Goal: Task Accomplishment & Management: Manage account settings

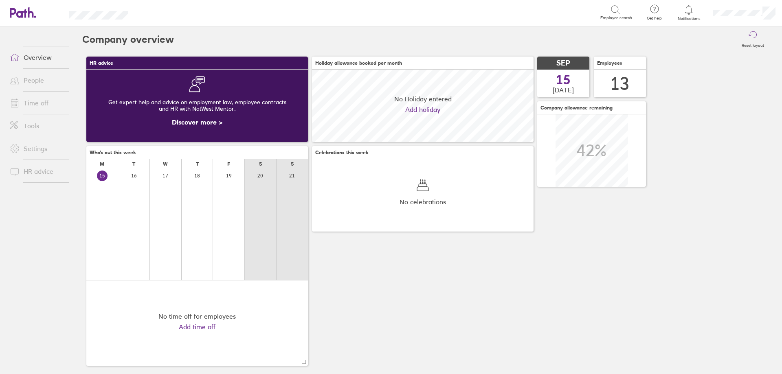
scroll to position [72, 222]
click at [41, 86] on link "People" at bounding box center [36, 80] width 66 height 16
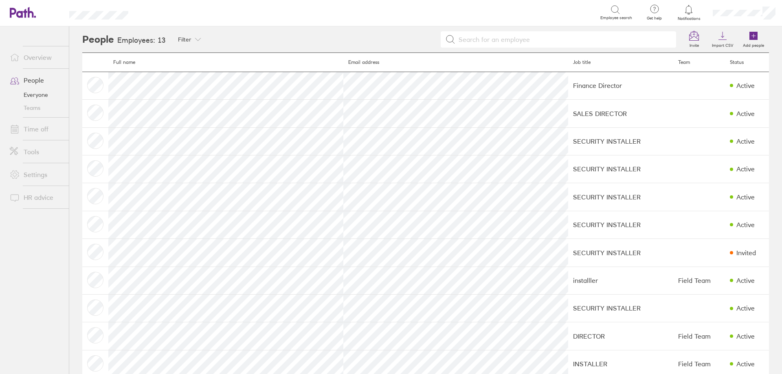
click at [39, 127] on link "Time off" at bounding box center [36, 129] width 66 height 16
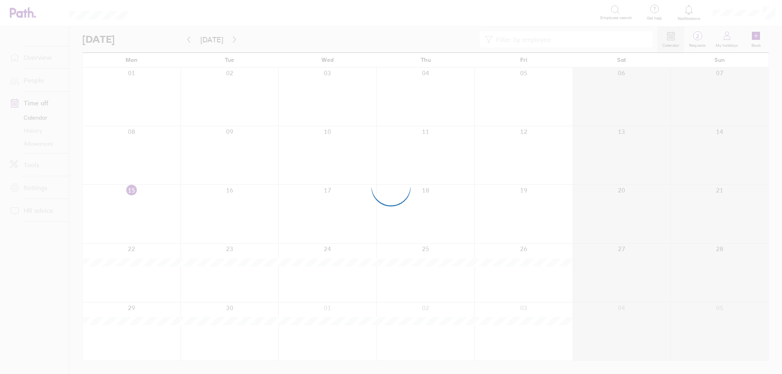
click at [43, 144] on div at bounding box center [391, 187] width 782 height 374
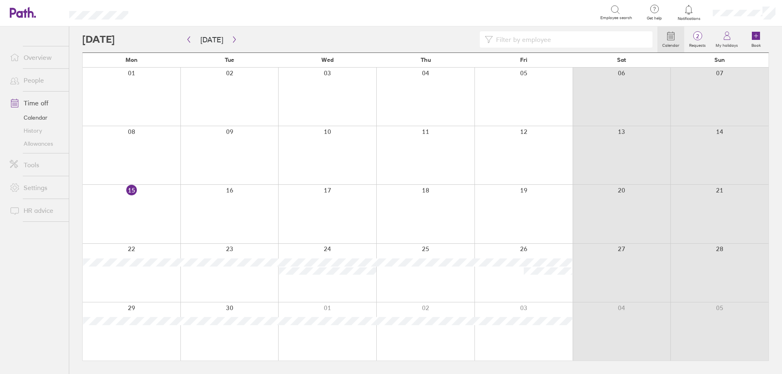
click at [43, 144] on link "Allowances" at bounding box center [36, 143] width 66 height 13
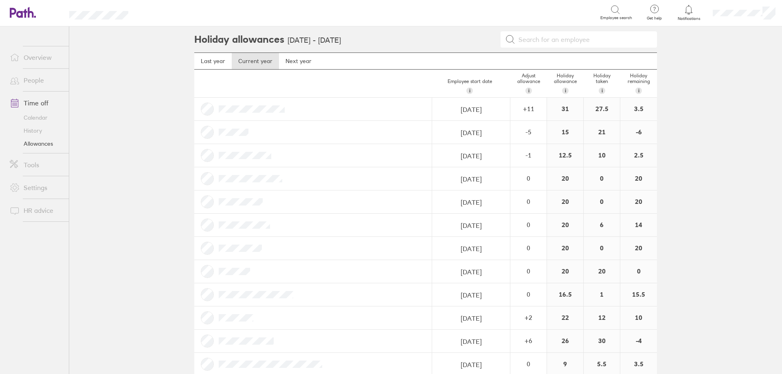
click at [40, 103] on link "Time off" at bounding box center [36, 103] width 66 height 16
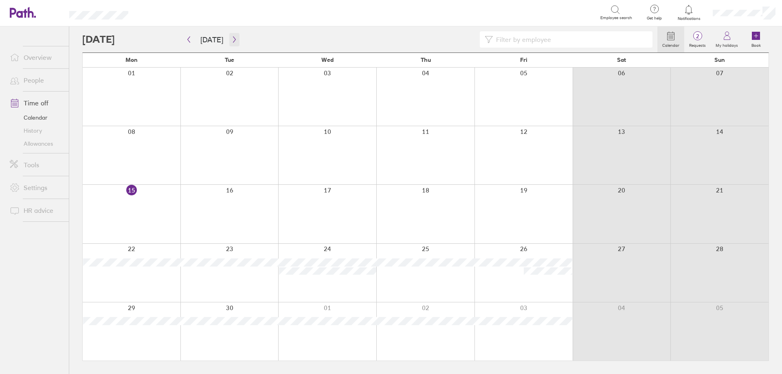
click at [231, 37] on icon "button" at bounding box center [234, 39] width 6 height 7
click at [231, 42] on icon "button" at bounding box center [234, 39] width 6 height 7
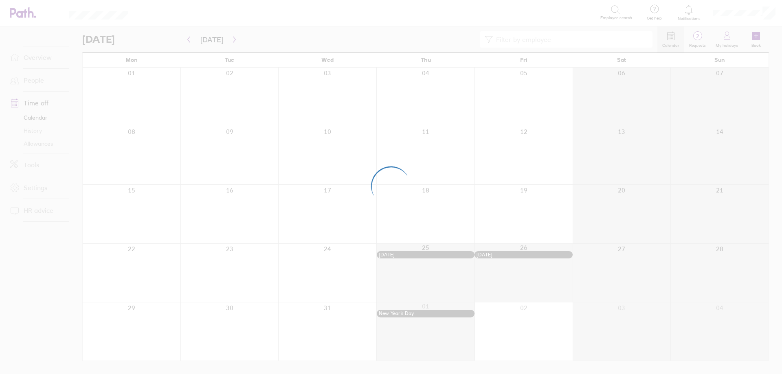
click at [187, 41] on div at bounding box center [391, 187] width 782 height 374
click at [188, 41] on icon "button" at bounding box center [189, 39] width 6 height 7
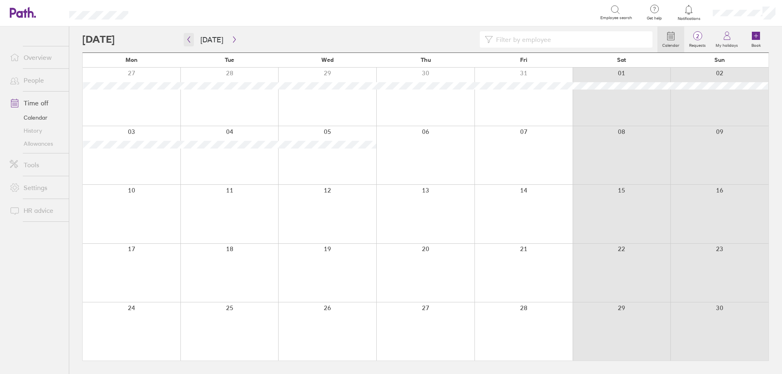
click at [188, 41] on icon "button" at bounding box center [189, 39] width 6 height 7
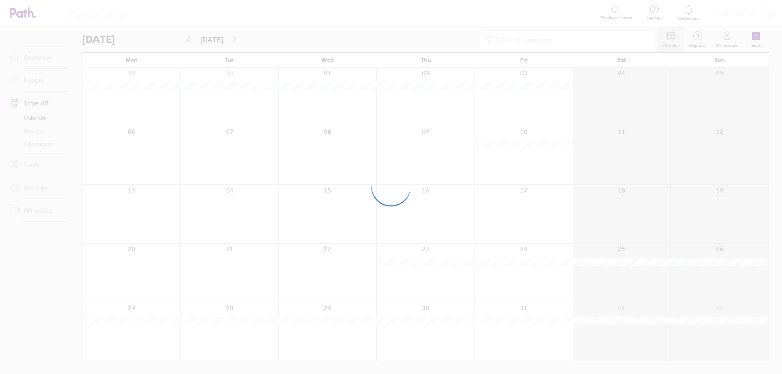
click at [42, 101] on div at bounding box center [391, 187] width 782 height 374
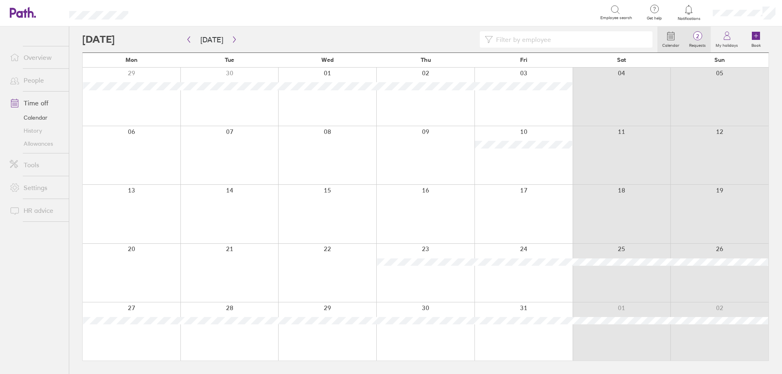
click at [700, 41] on label "Requests" at bounding box center [697, 44] width 26 height 7
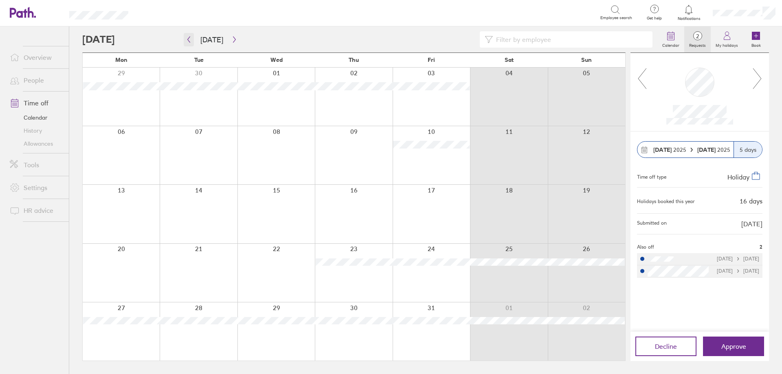
click at [189, 40] on icon "button" at bounding box center [189, 39] width 6 height 7
click at [699, 40] on circle at bounding box center [697, 36] width 9 height 9
click at [46, 103] on link "Time off" at bounding box center [36, 103] width 66 height 16
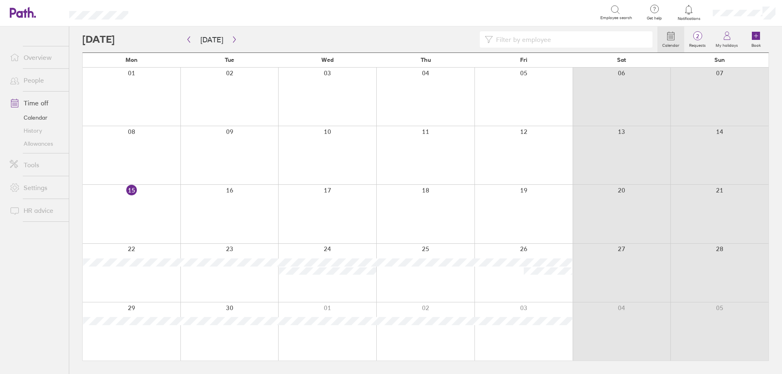
click at [35, 143] on link "Allowances" at bounding box center [36, 143] width 66 height 13
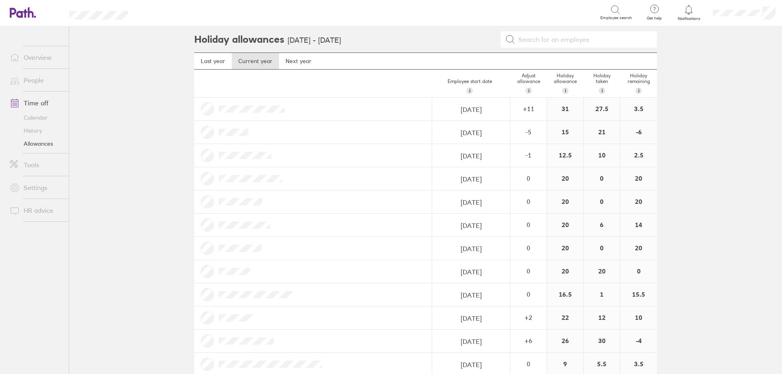
click at [43, 143] on link "Allowances" at bounding box center [36, 143] width 66 height 13
click at [35, 103] on link "Time off" at bounding box center [36, 103] width 66 height 16
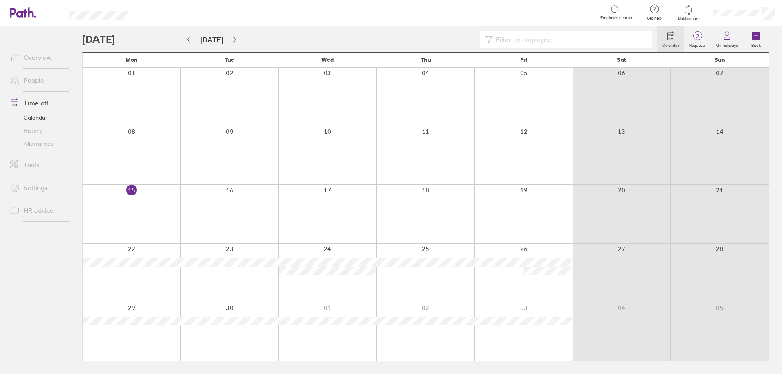
click at [39, 102] on link "Time off" at bounding box center [36, 103] width 66 height 16
click at [751, 42] on label "Book" at bounding box center [755, 44] width 19 height 7
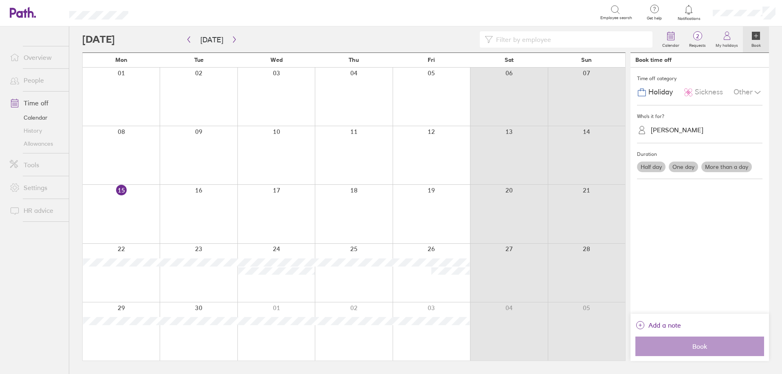
click at [682, 171] on label "One day" at bounding box center [683, 167] width 29 height 11
click at [0, 0] on input "One day" at bounding box center [0, 0] width 0 height 0
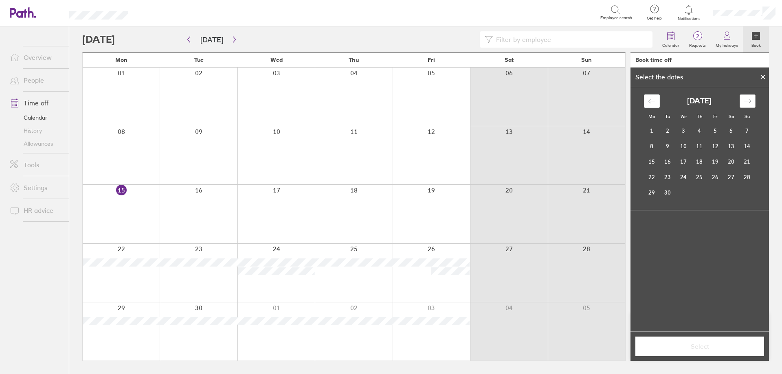
click at [747, 99] on icon "Move forward to switch to the next month." at bounding box center [748, 101] width 8 height 8
click at [687, 179] on td "22" at bounding box center [684, 176] width 16 height 15
click at [676, 351] on button "Select" at bounding box center [699, 347] width 129 height 20
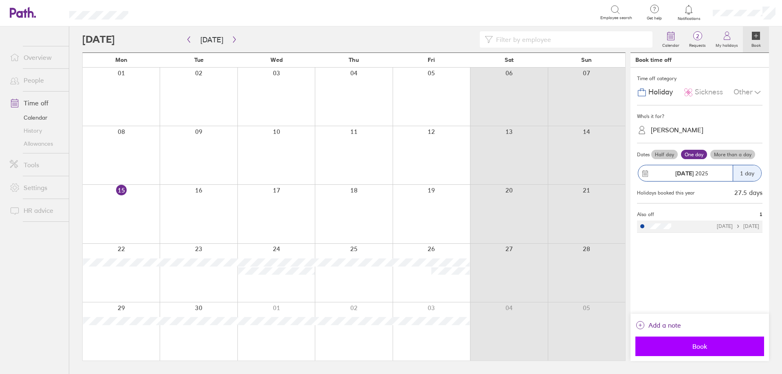
click at [703, 348] on span "Book" at bounding box center [699, 346] width 117 height 7
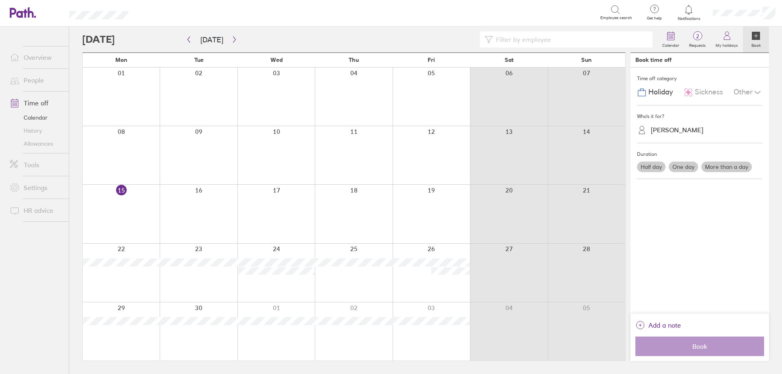
click at [35, 144] on link "Allowances" at bounding box center [36, 143] width 66 height 13
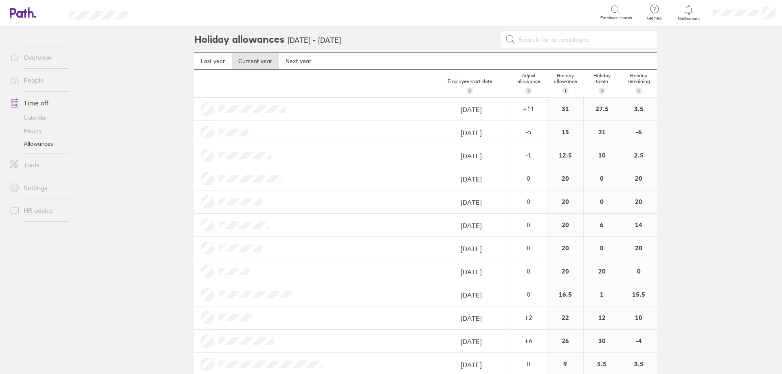
click at [42, 122] on link "Calendar" at bounding box center [36, 117] width 66 height 13
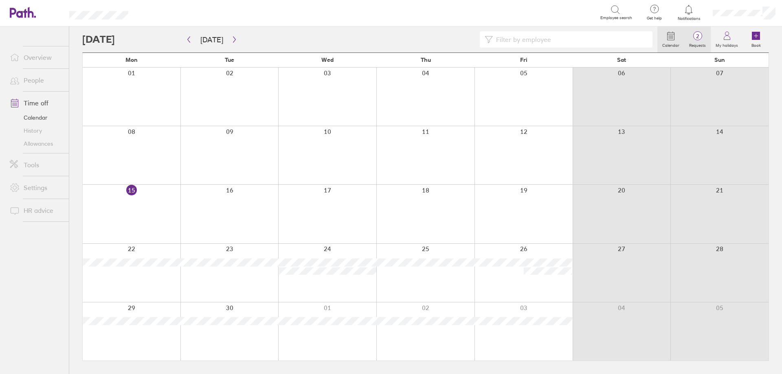
click at [703, 37] on span "2" at bounding box center [697, 36] width 26 height 7
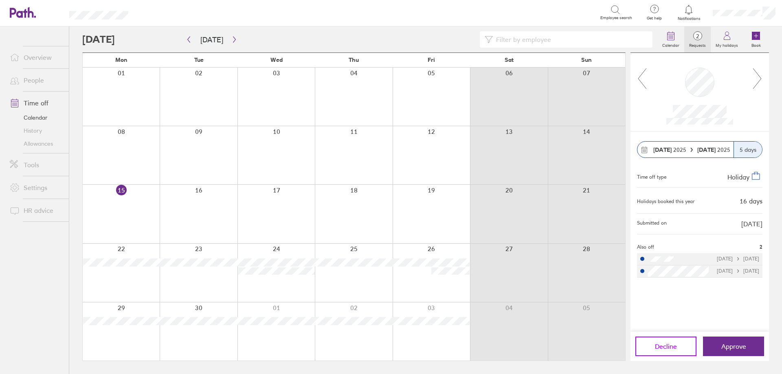
click at [672, 351] on button "Decline" at bounding box center [665, 347] width 61 height 20
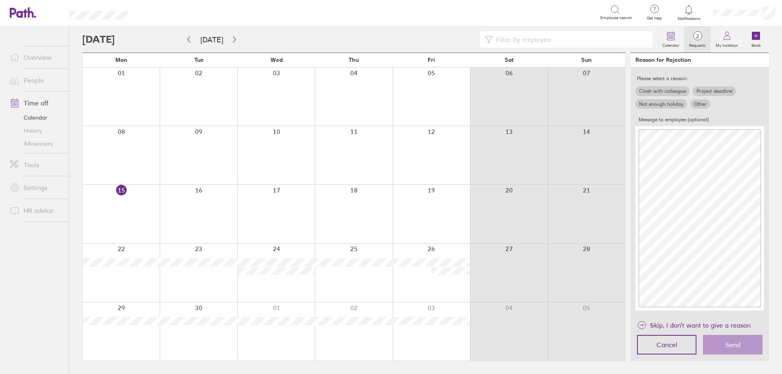
click at [693, 103] on label "Other" at bounding box center [700, 104] width 20 height 10
click at [0, 0] on input "Other" at bounding box center [0, 0] width 0 height 0
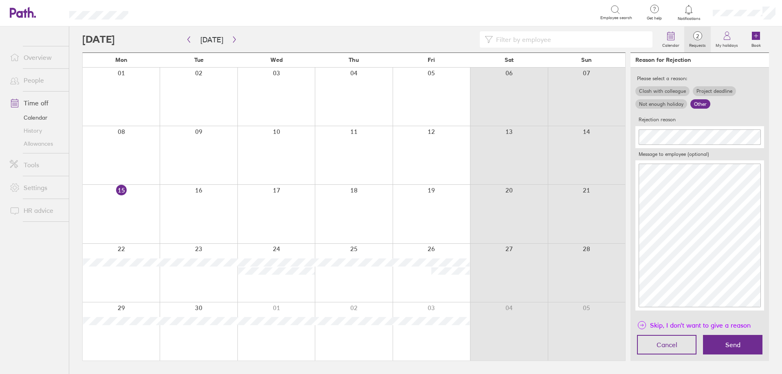
click at [712, 324] on span "Skip, I don't want to give a reason" at bounding box center [700, 325] width 101 height 13
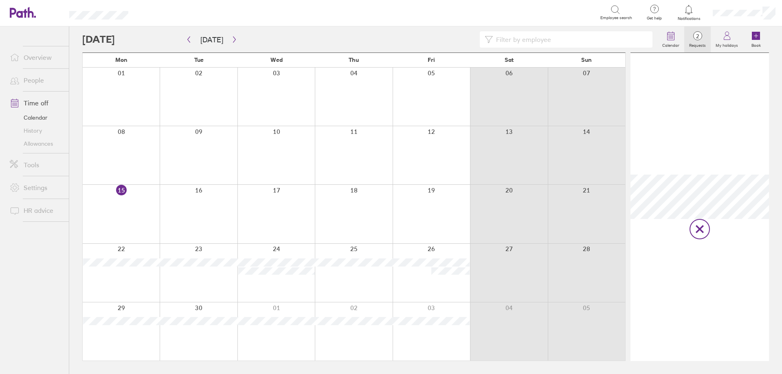
click at [698, 39] on span "2" at bounding box center [697, 36] width 26 height 7
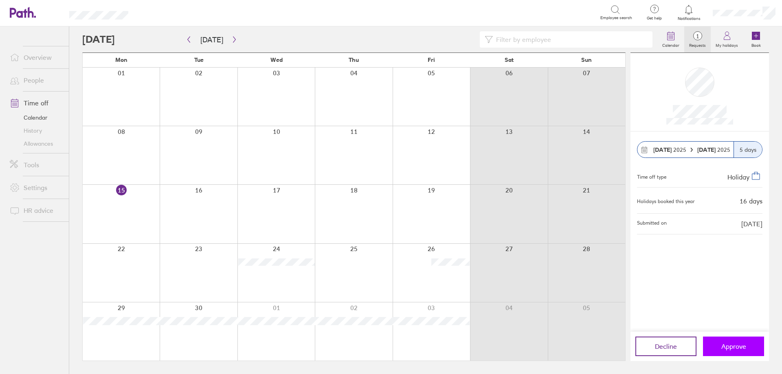
click at [729, 345] on span "Approve" at bounding box center [733, 346] width 25 height 7
